Goal: Find contact information: Obtain details needed to contact an individual or organization

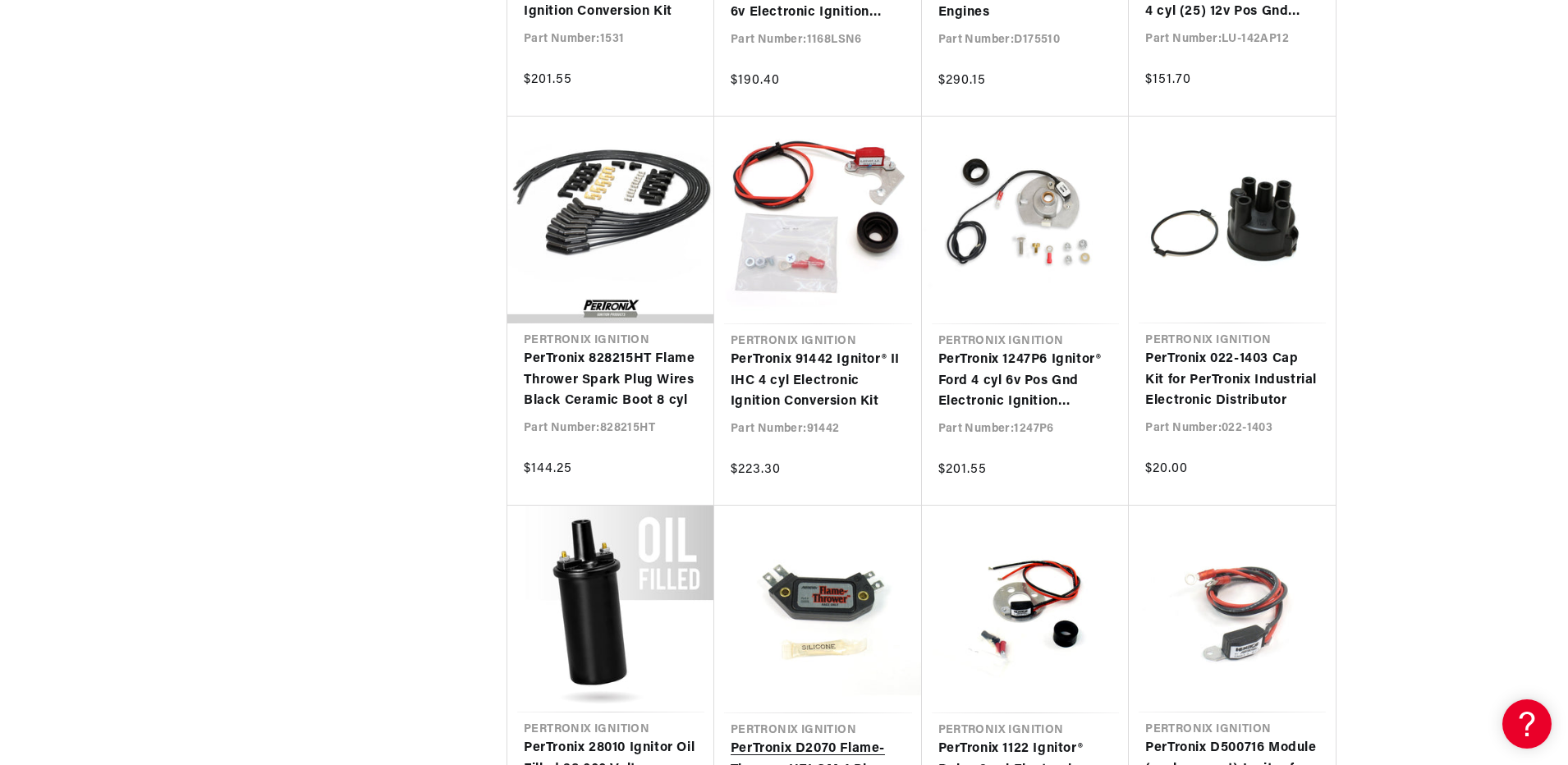
scroll to position [5009, 0]
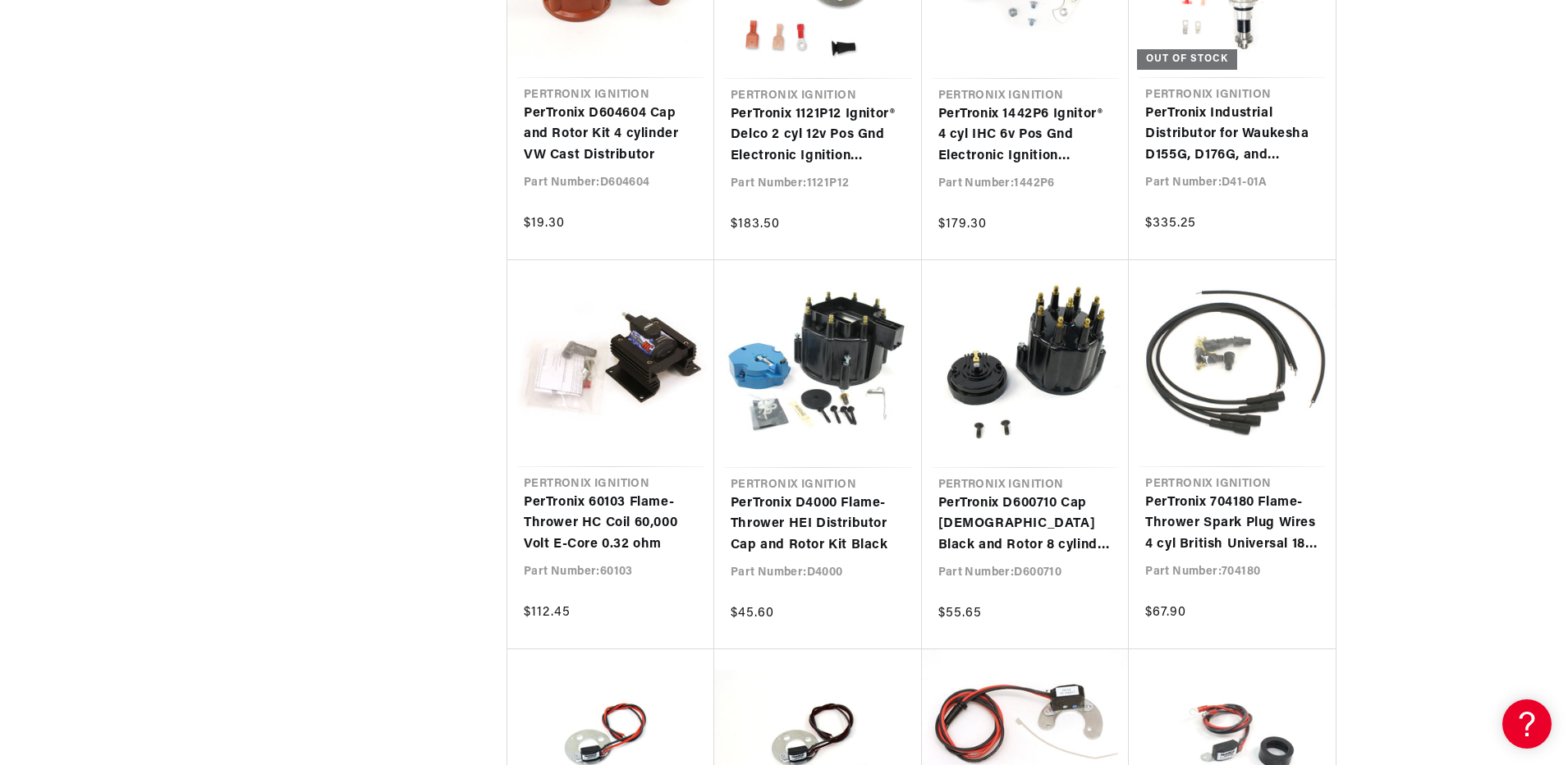
scroll to position [0, 497]
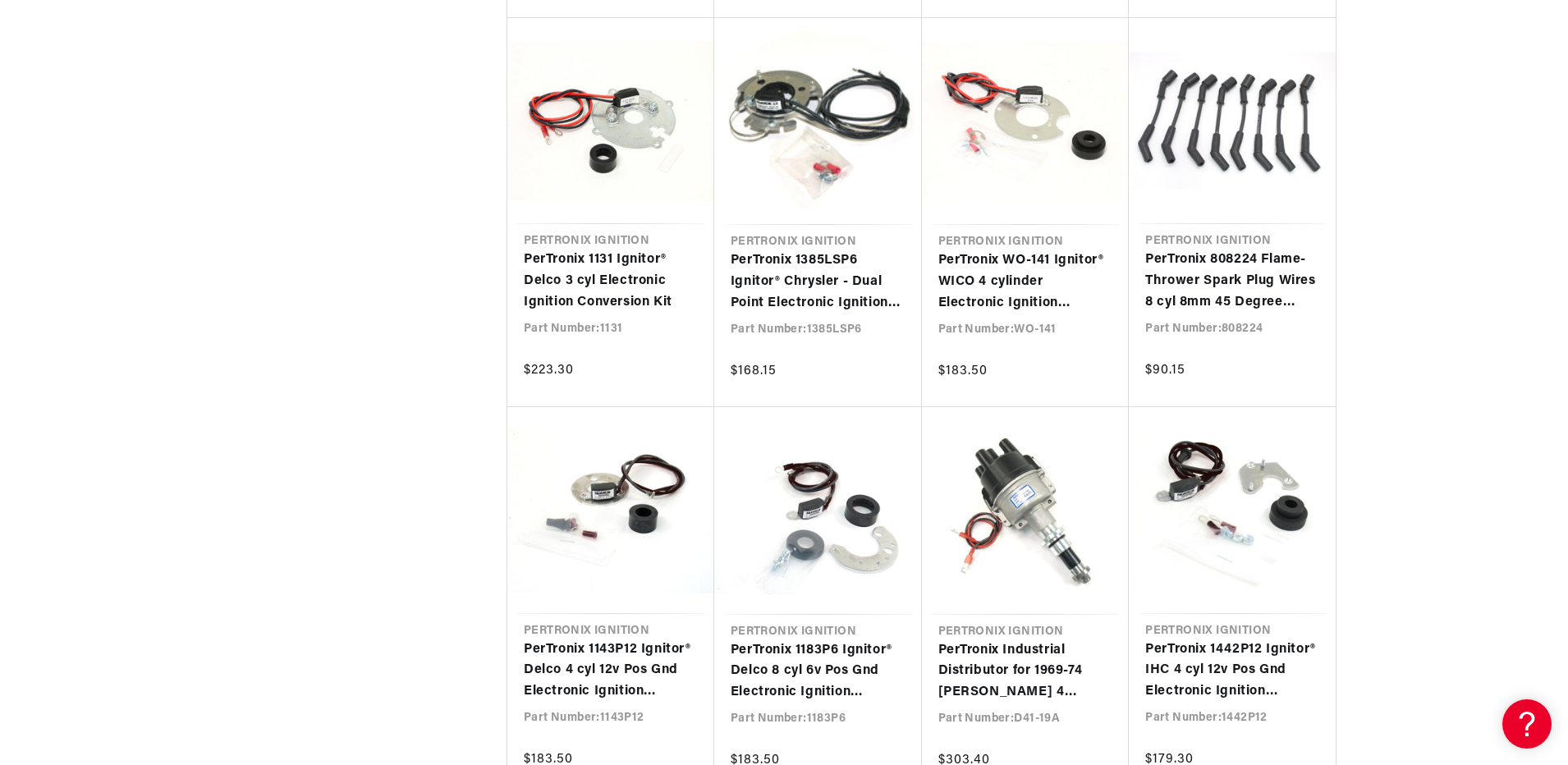
scroll to position [0, 497]
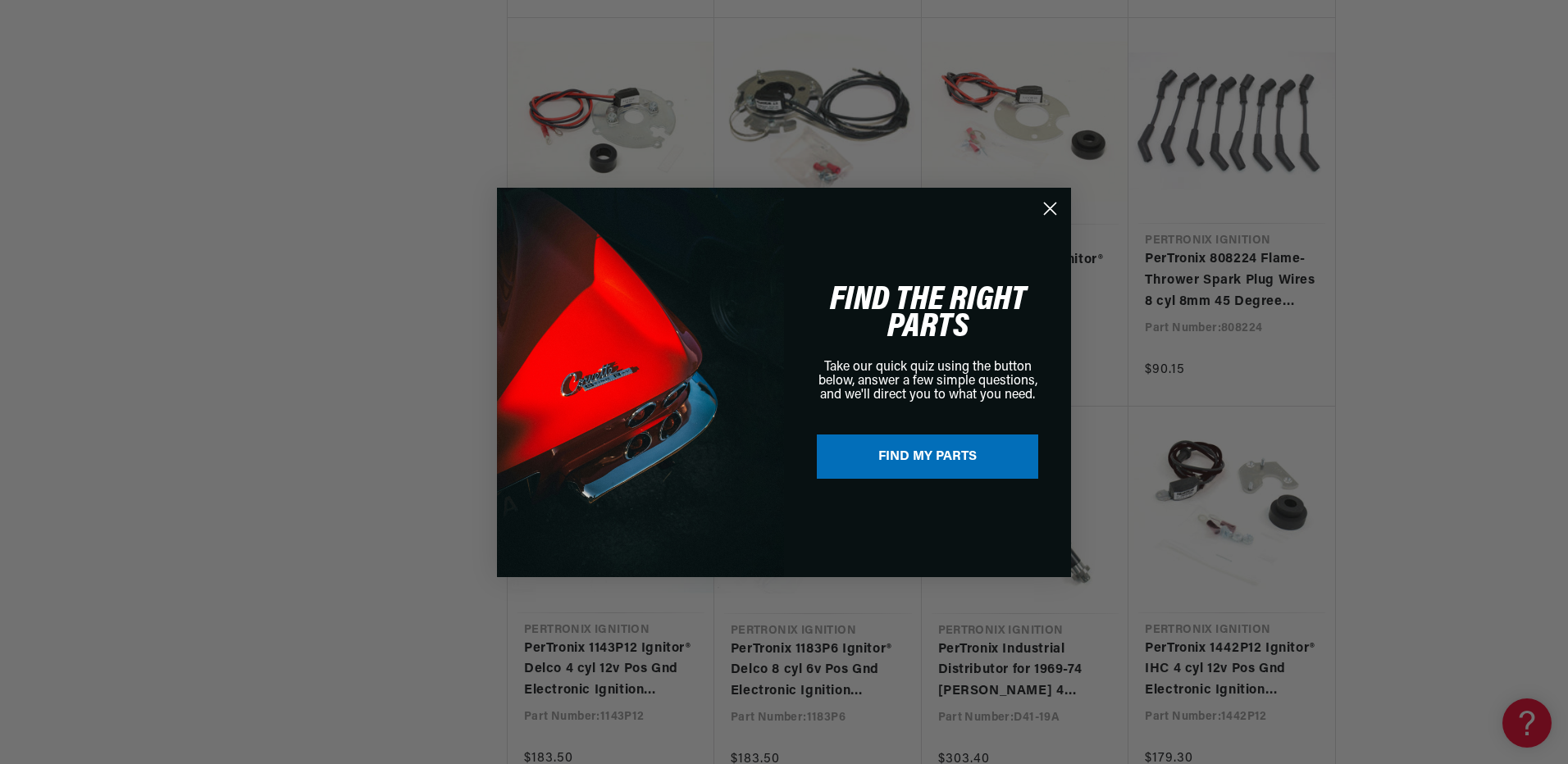
click at [1050, 208] on icon "Close dialog" at bounding box center [1050, 209] width 12 height 12
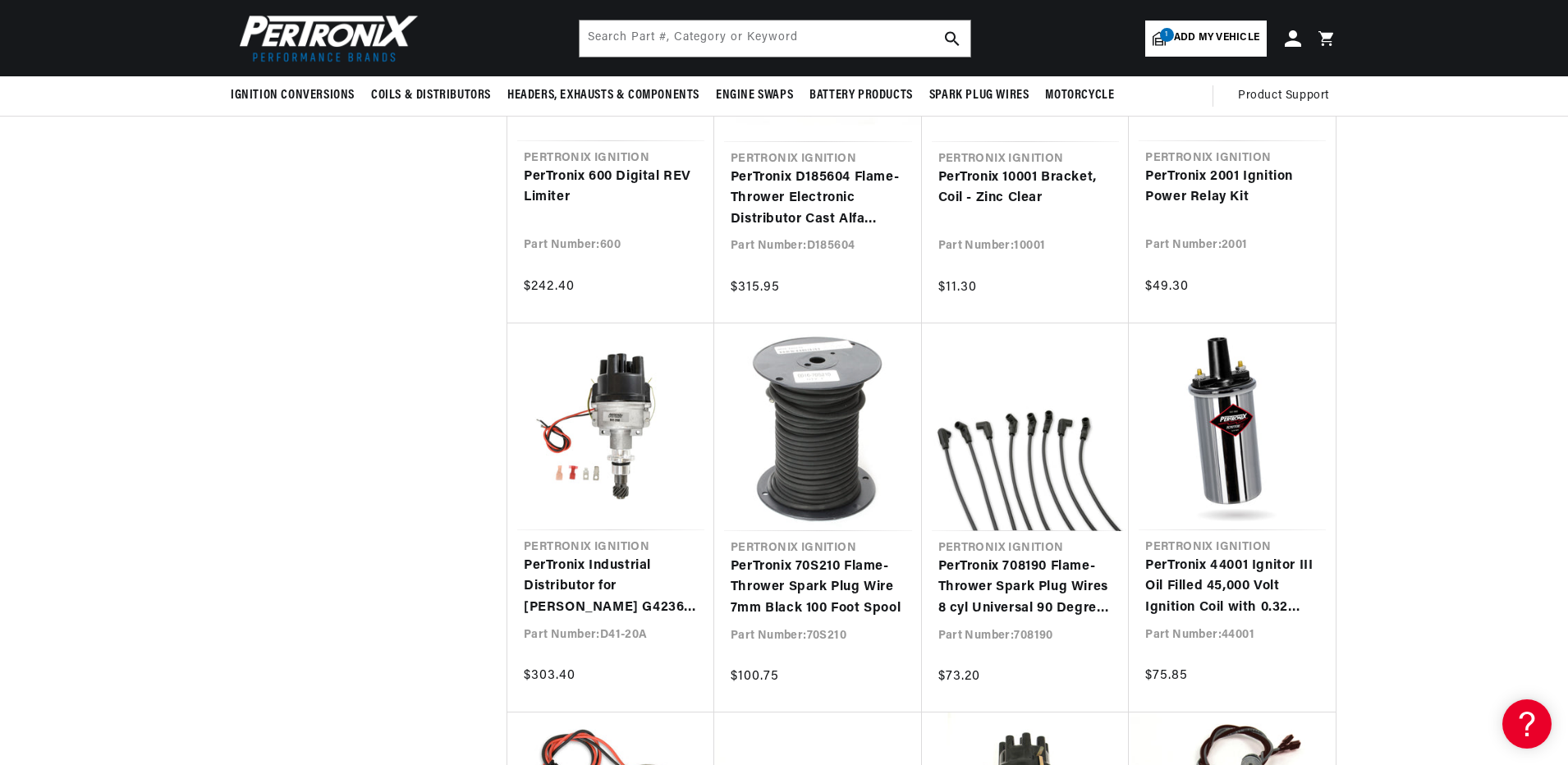
scroll to position [0, 0]
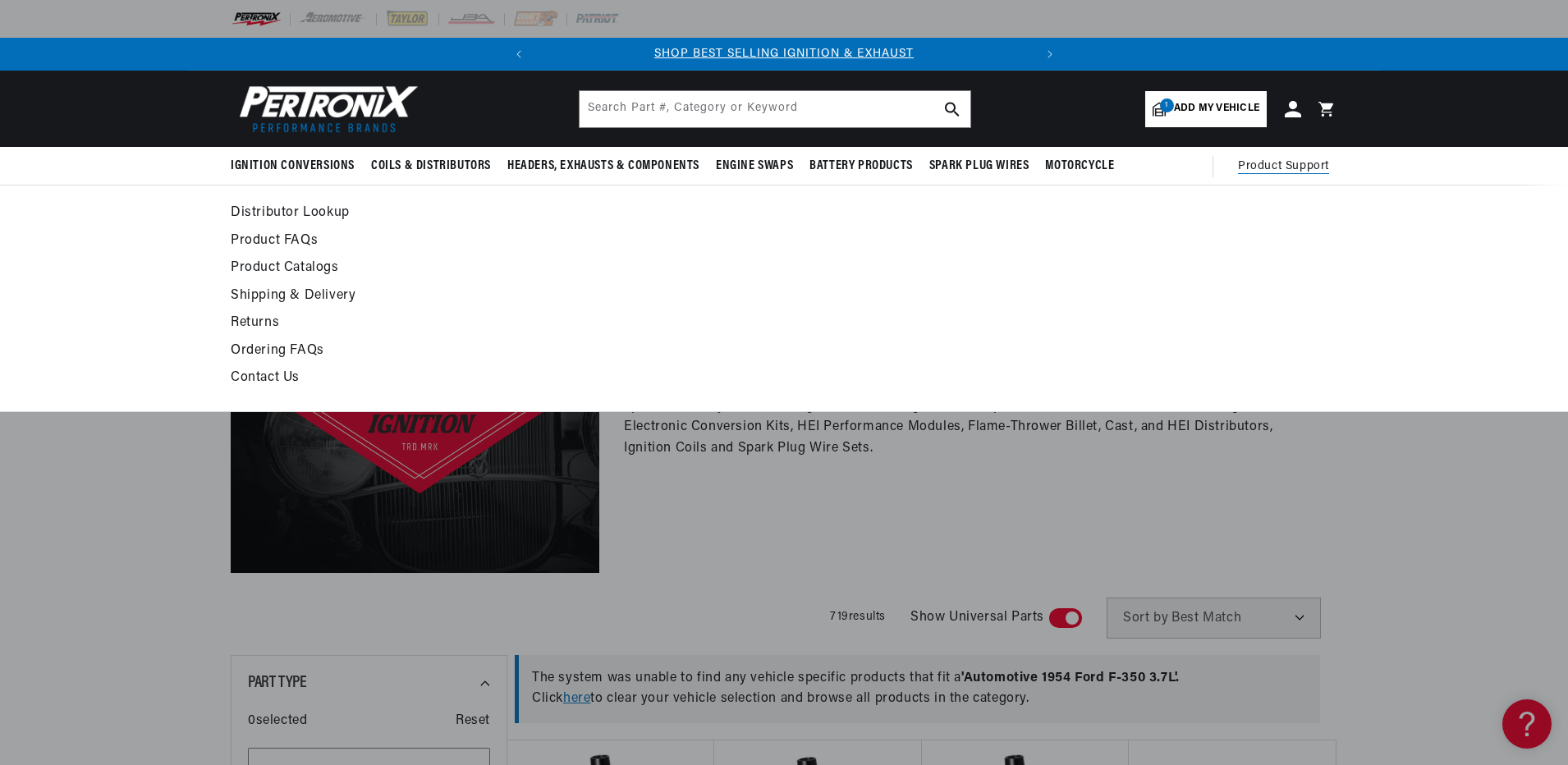
click at [1312, 163] on span "Product Support" at bounding box center [1283, 167] width 91 height 18
click at [273, 380] on link "Contact Us" at bounding box center [634, 379] width 807 height 23
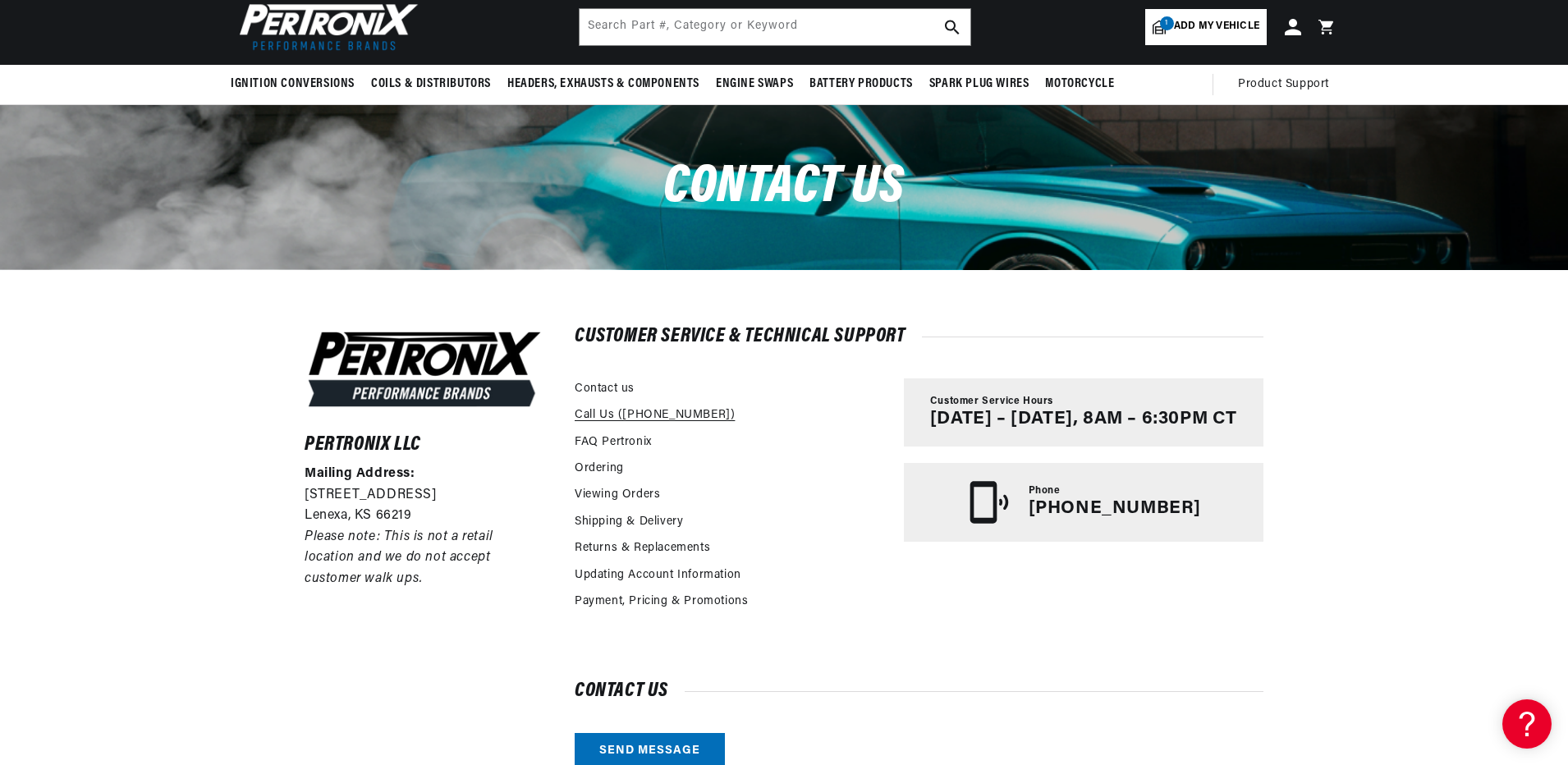
scroll to position [0, 497]
